Goal: Navigation & Orientation: Find specific page/section

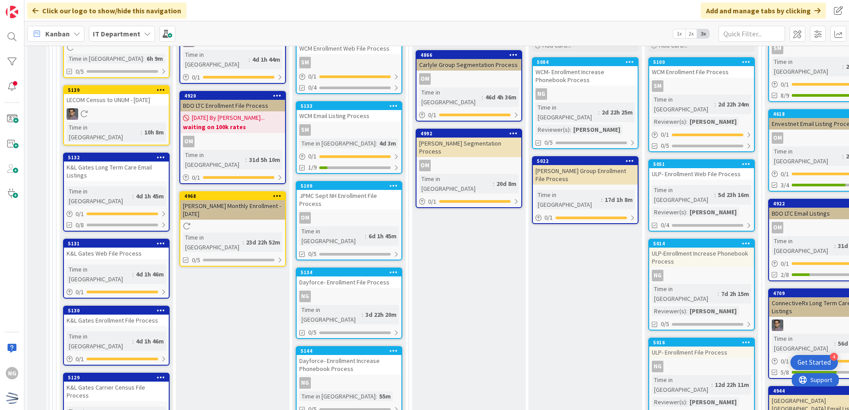
scroll to position [1775, 0]
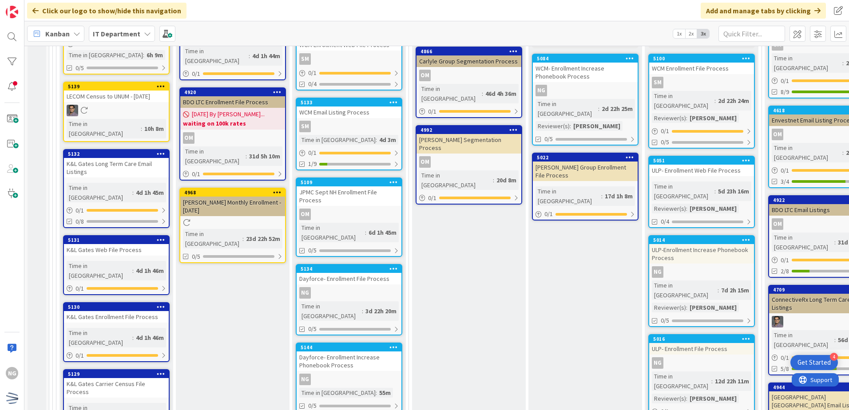
click at [725, 244] on div "ULP-Enrollment Increase Phonebook Process" at bounding box center [701, 254] width 105 height 20
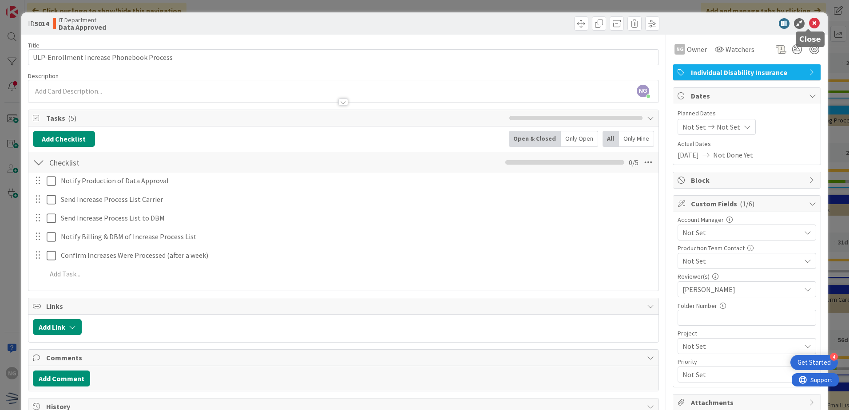
click at [809, 18] on icon at bounding box center [814, 23] width 11 height 11
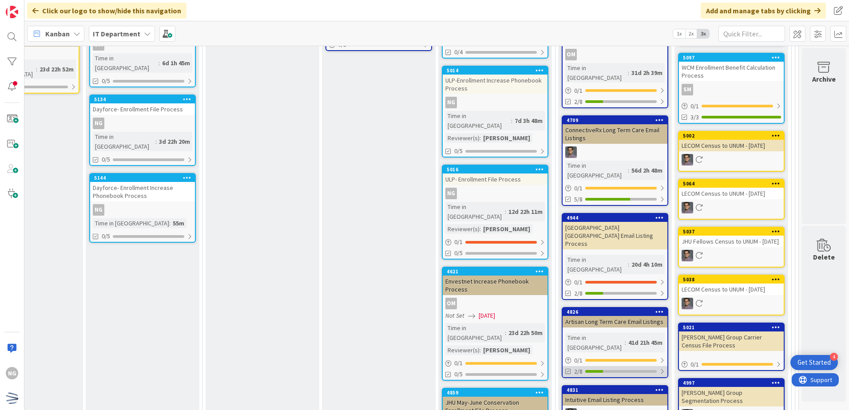
scroll to position [2042, 213]
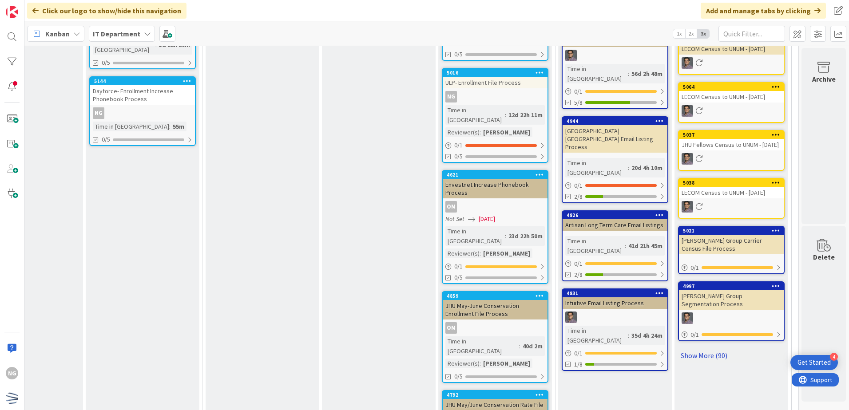
click at [707, 348] on link "Show More (90)" at bounding box center [731, 355] width 107 height 14
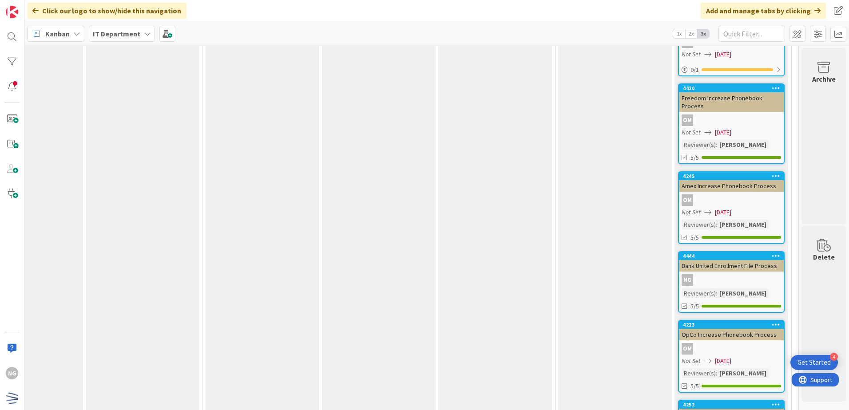
scroll to position [4509, 213]
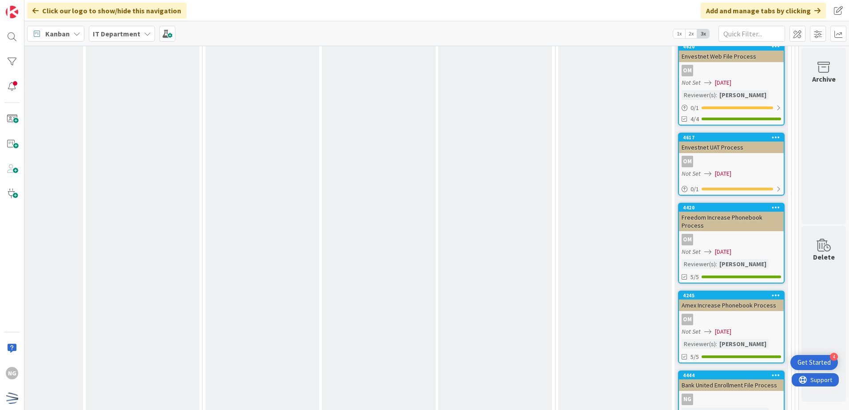
click at [757, 394] on div "NG" at bounding box center [731, 400] width 105 height 12
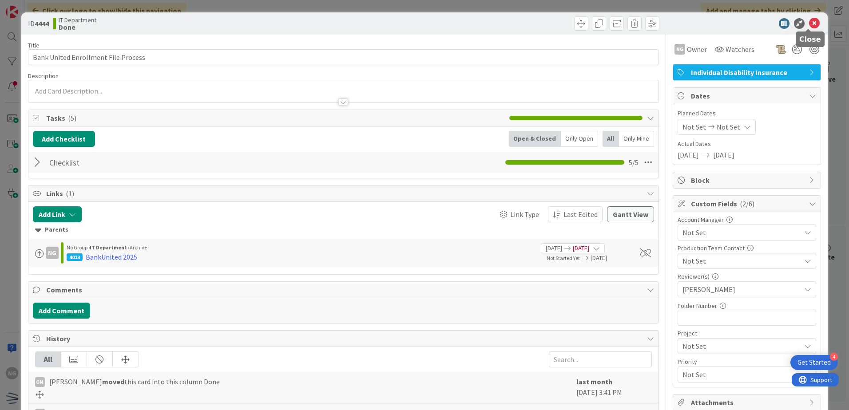
click at [809, 21] on icon at bounding box center [814, 23] width 11 height 11
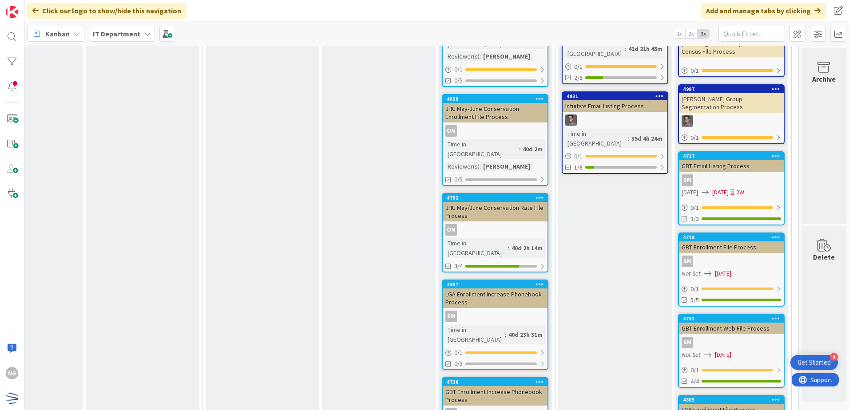
scroll to position [2290, 213]
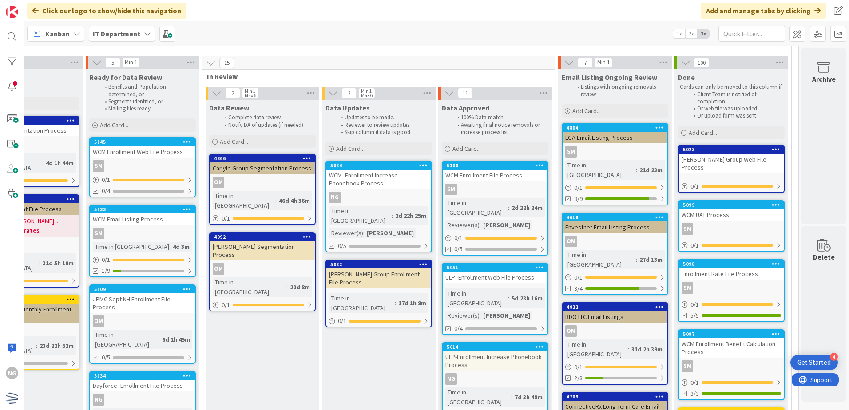
scroll to position [1624, 213]
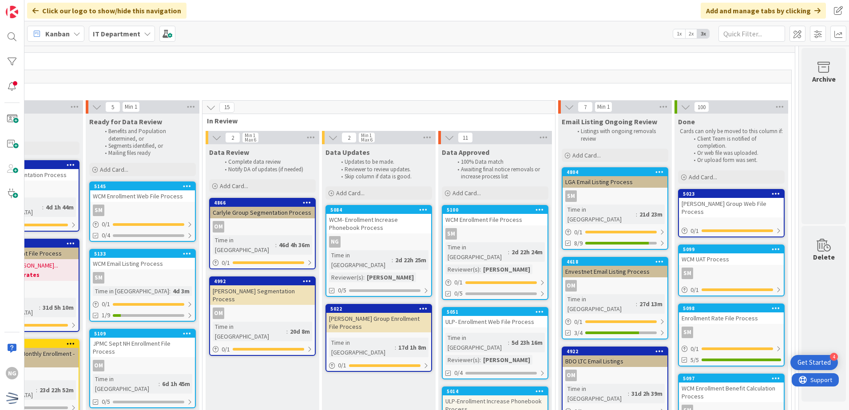
click at [536, 307] on link "5051 ULP- Enrollment Web File Process Time in Column : 5d 23h 16m Reviewer(s) :…" at bounding box center [495, 343] width 107 height 72
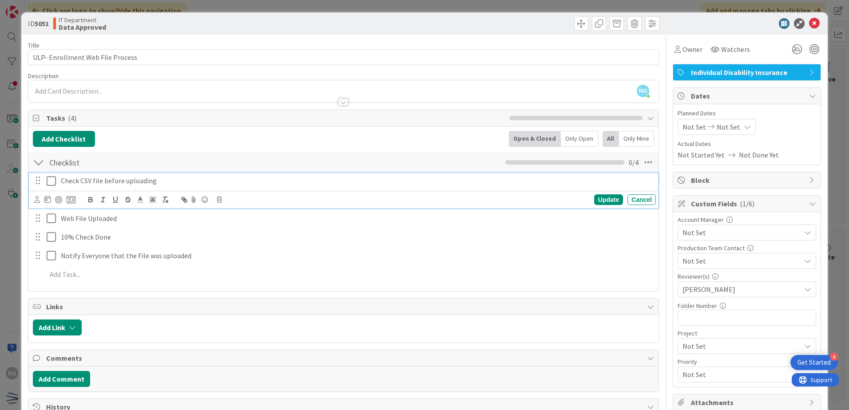
click at [52, 181] on icon at bounding box center [51, 181] width 9 height 11
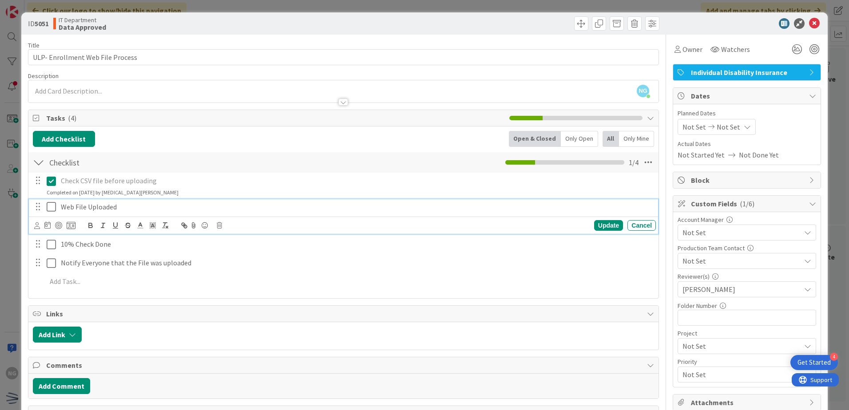
click at [54, 209] on icon at bounding box center [51, 206] width 9 height 11
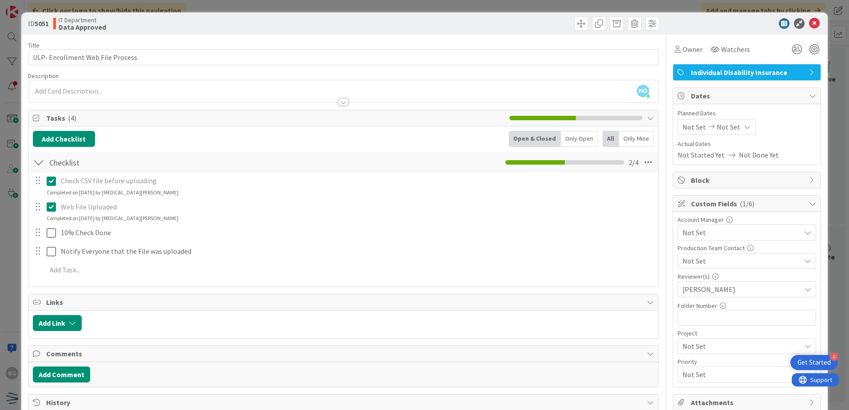
scroll to position [44, 0]
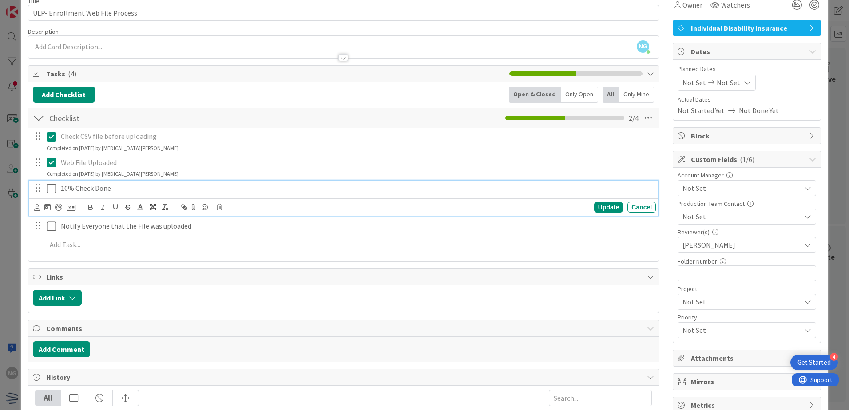
click at [50, 190] on icon at bounding box center [51, 188] width 9 height 11
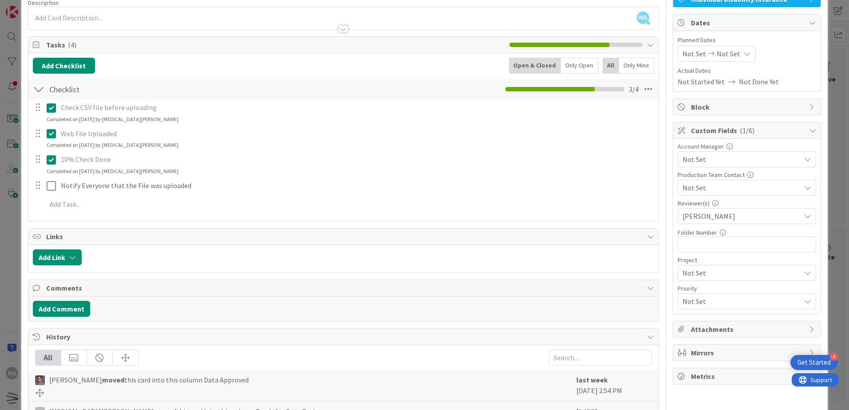
scroll to position [89, 0]
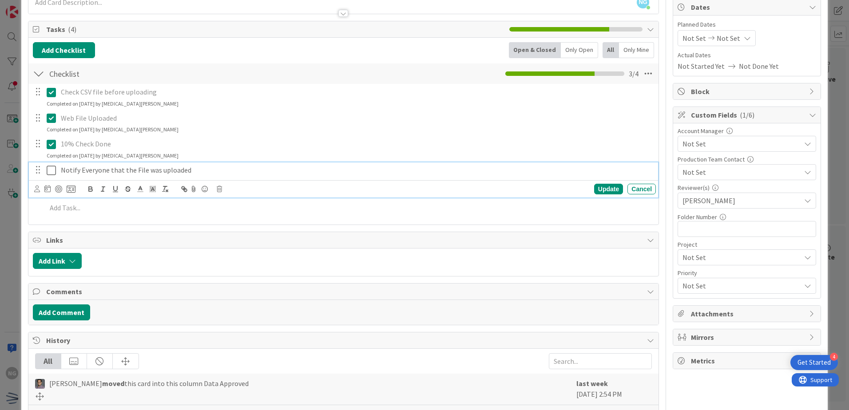
click at [51, 173] on icon at bounding box center [51, 170] width 9 height 11
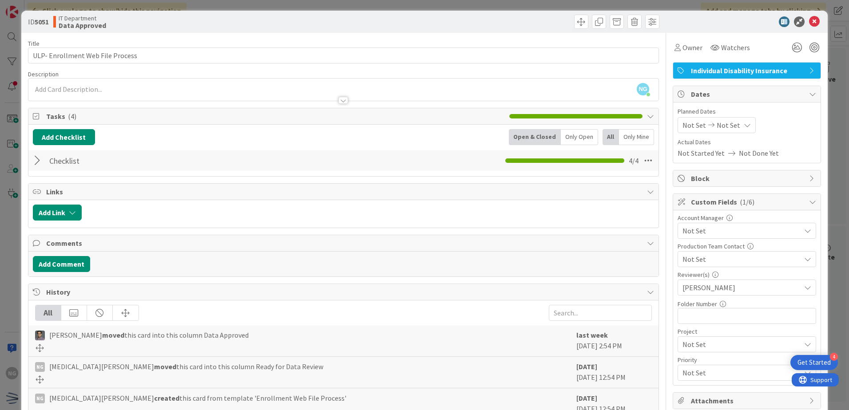
scroll to position [0, 0]
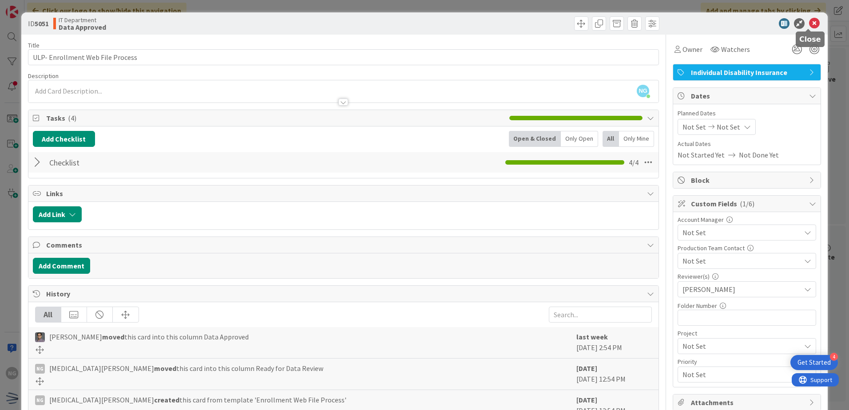
click at [811, 22] on icon at bounding box center [814, 23] width 11 height 11
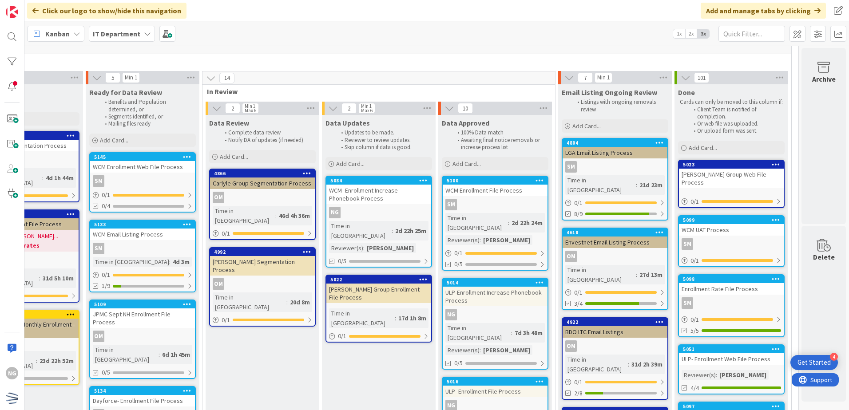
scroll to position [1668, 213]
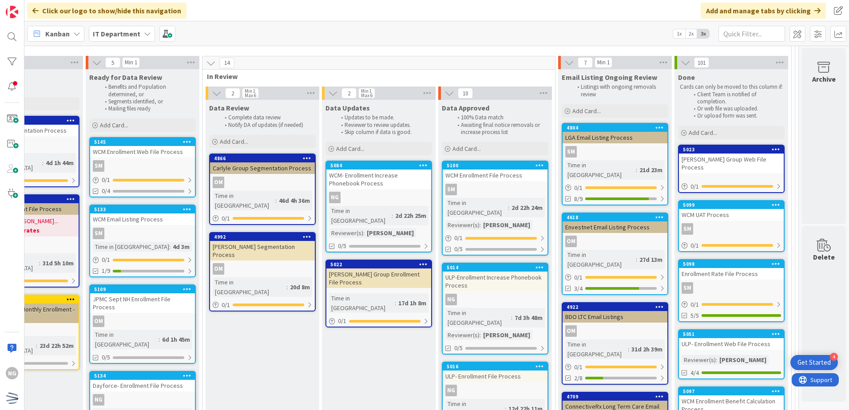
click at [506, 362] on link "5016 ULP- Enrollment File Process NG Time in Column : 12d 22h 11m Reviewer(s) :…" at bounding box center [495, 409] width 107 height 95
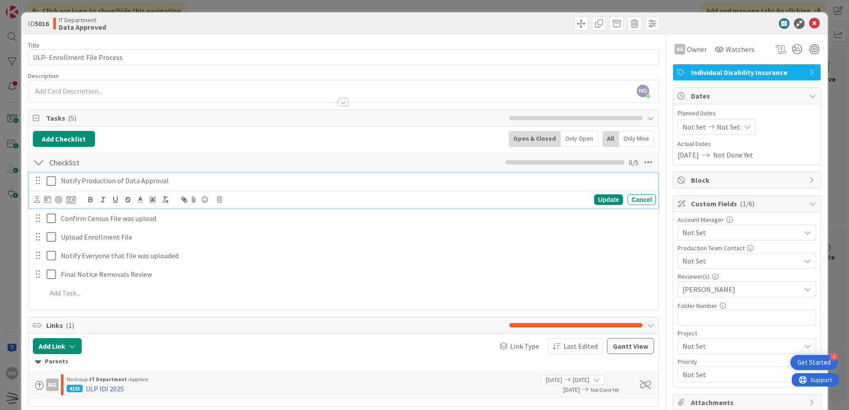
click at [48, 184] on icon at bounding box center [51, 181] width 9 height 11
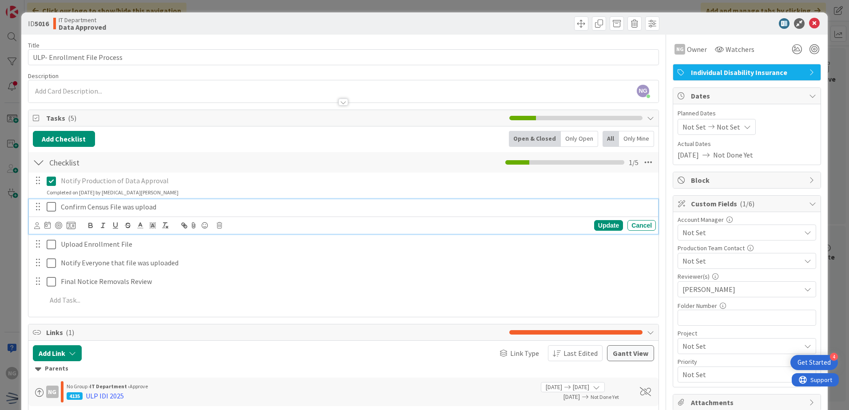
click at [51, 205] on icon at bounding box center [51, 206] width 9 height 11
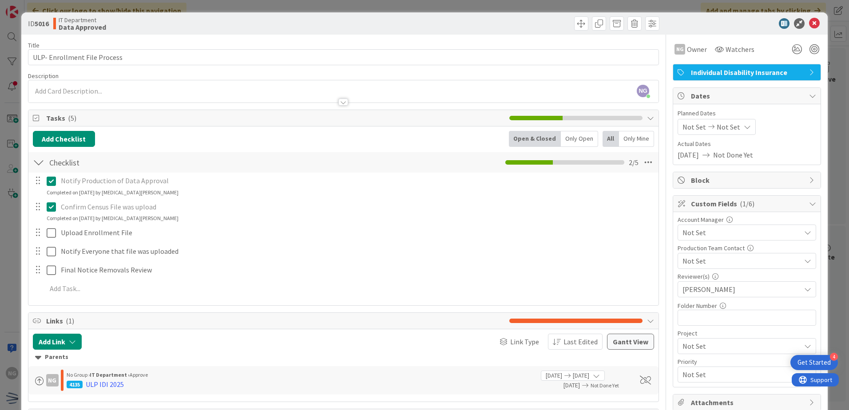
scroll to position [44, 0]
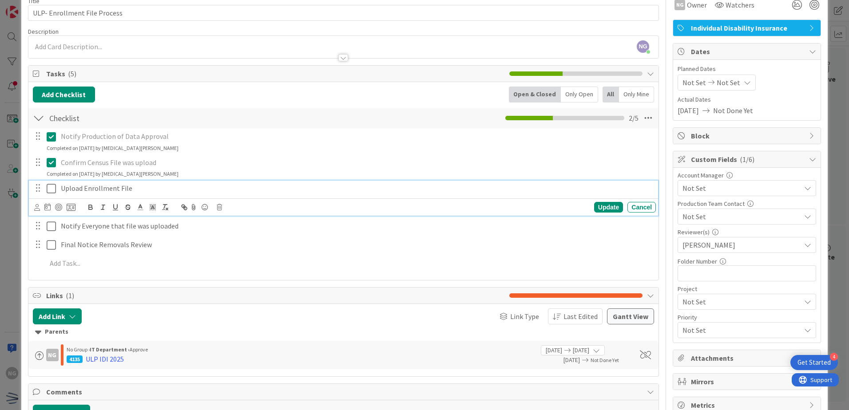
click at [51, 190] on icon at bounding box center [51, 188] width 9 height 11
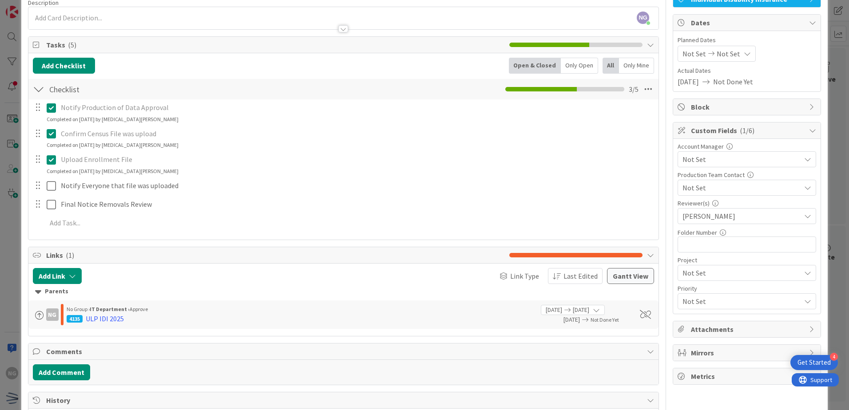
scroll to position [89, 0]
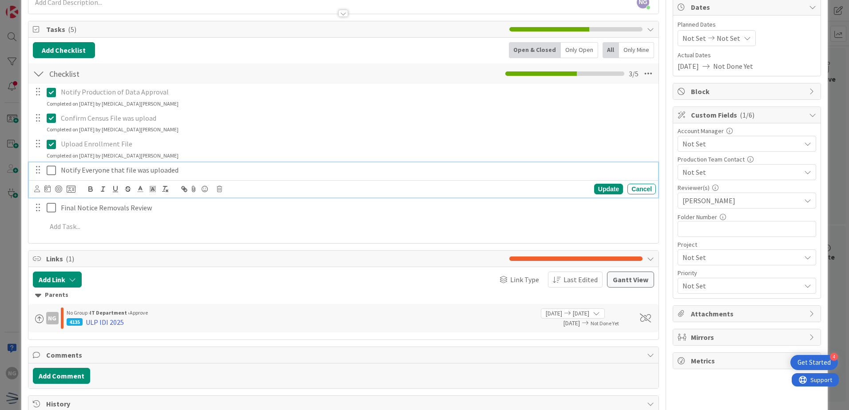
click at [51, 171] on icon at bounding box center [51, 170] width 9 height 11
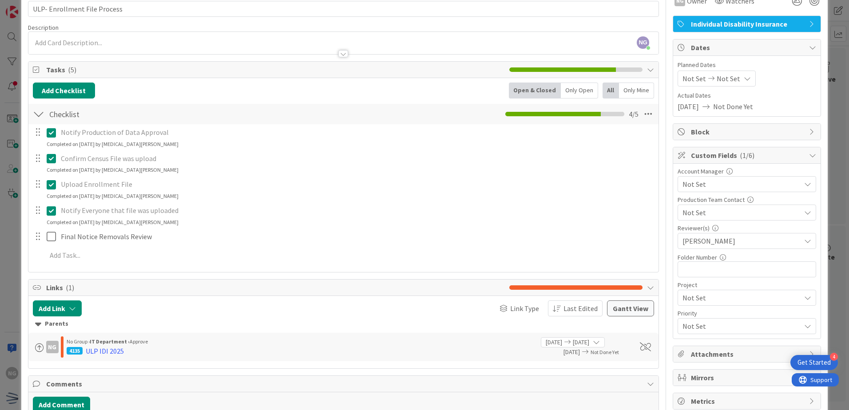
scroll to position [0, 0]
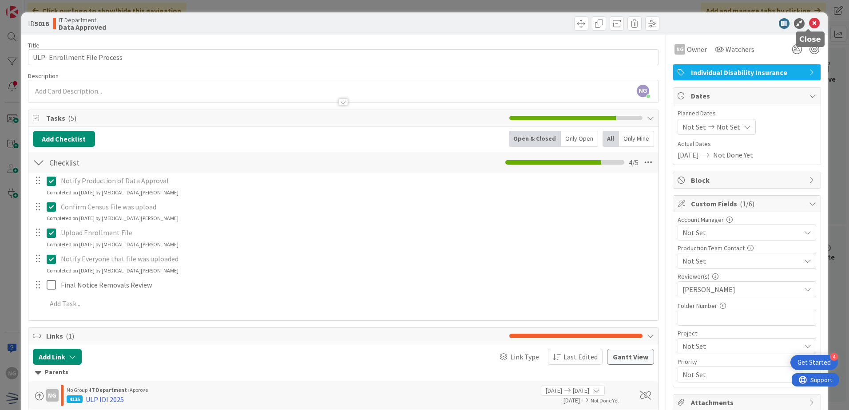
click at [809, 26] on icon at bounding box center [814, 23] width 11 height 11
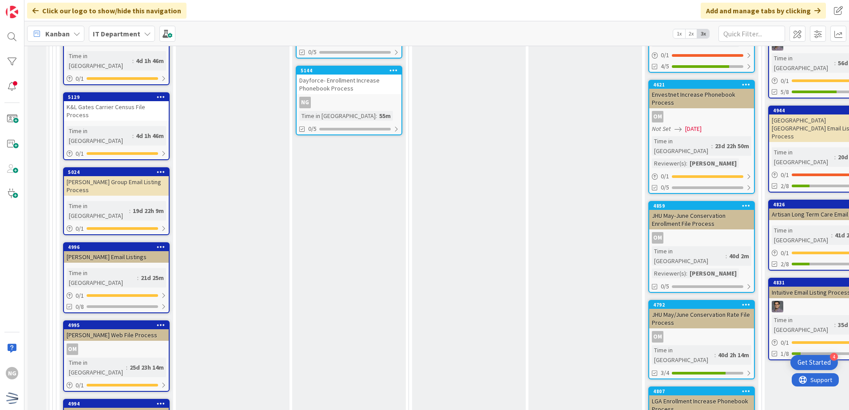
scroll to position [2068, 0]
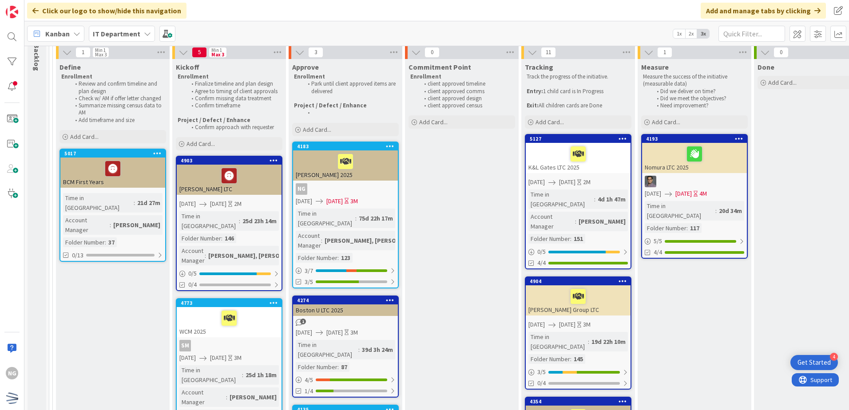
scroll to position [0, 0]
